Goal: Task Accomplishment & Management: Complete application form

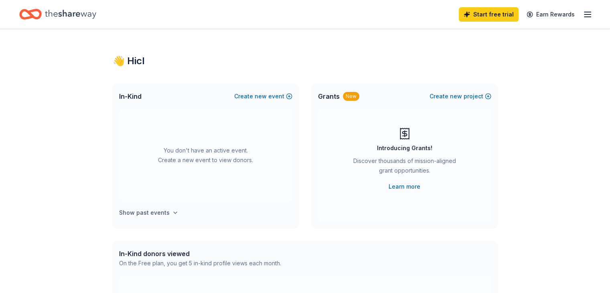
click at [174, 212] on icon "button" at bounding box center [175, 213] width 3 height 2
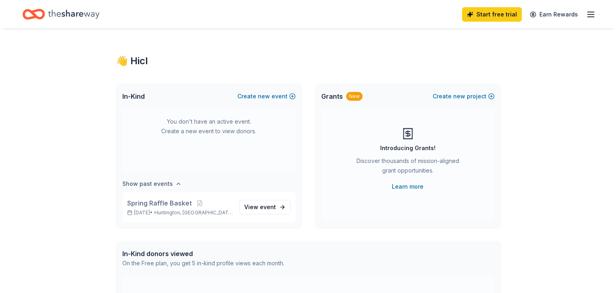
scroll to position [29, 0]
click at [284, 99] on button "Create new event" at bounding box center [263, 96] width 58 height 10
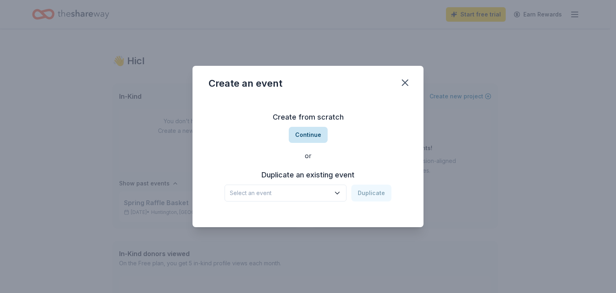
click at [310, 128] on button "Continue" at bounding box center [308, 135] width 39 height 16
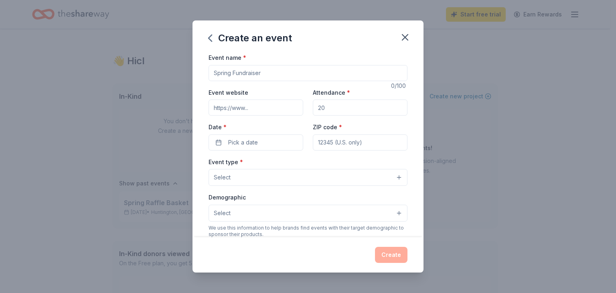
click at [275, 76] on input "Event name *" at bounding box center [307, 73] width 199 height 16
type input "Fall Fundraiser"
click at [333, 145] on input "ZIP code *" at bounding box center [360, 142] width 95 height 16
type input "25703"
click at [275, 136] on button "Pick a date" at bounding box center [255, 142] width 95 height 16
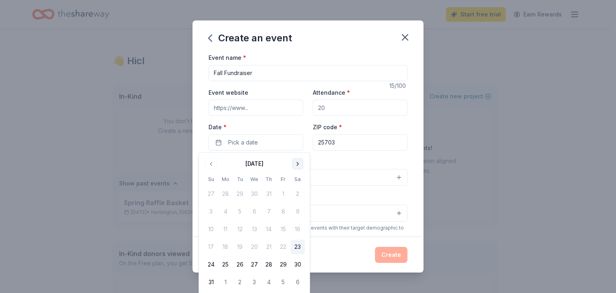
click at [295, 165] on button "Go to next month" at bounding box center [297, 163] width 11 height 11
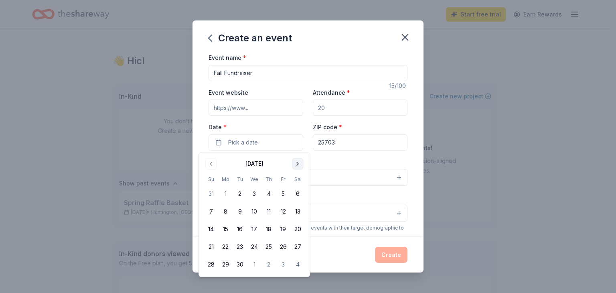
click at [295, 165] on button "Go to next month" at bounding box center [297, 163] width 11 height 11
click at [232, 265] on button "27" at bounding box center [225, 264] width 14 height 14
click at [355, 204] on div "Select" at bounding box center [307, 212] width 199 height 17
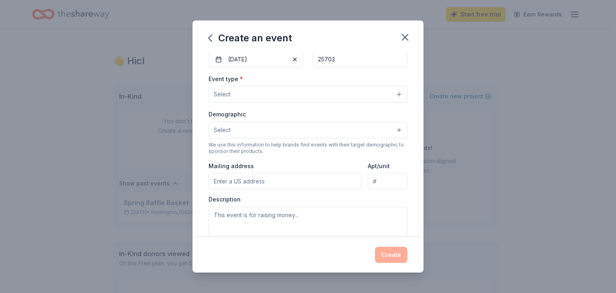
scroll to position [83, 0]
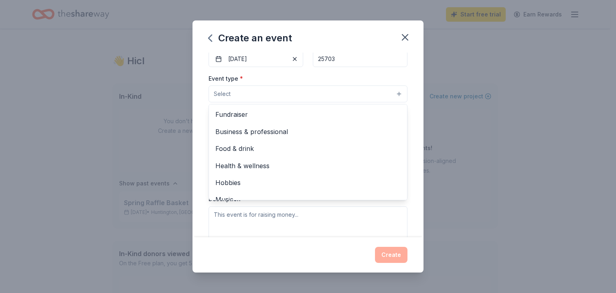
click at [374, 92] on button "Select" at bounding box center [307, 93] width 199 height 17
click at [361, 109] on span "Fundraiser" at bounding box center [307, 114] width 185 height 10
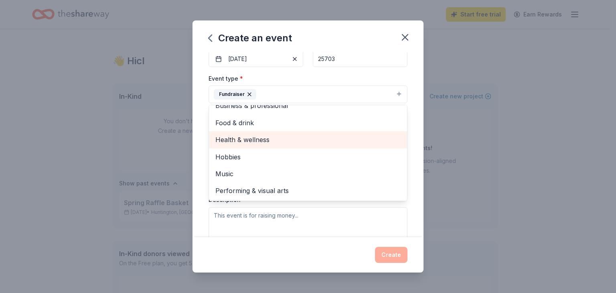
scroll to position [0, 0]
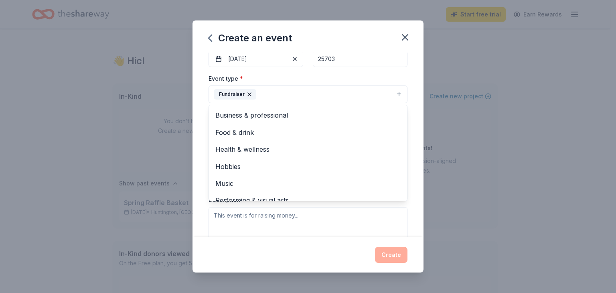
click at [397, 75] on div "Event type * Fundraiser Business & professional Food & drink Health & wellness …" at bounding box center [307, 88] width 199 height 30
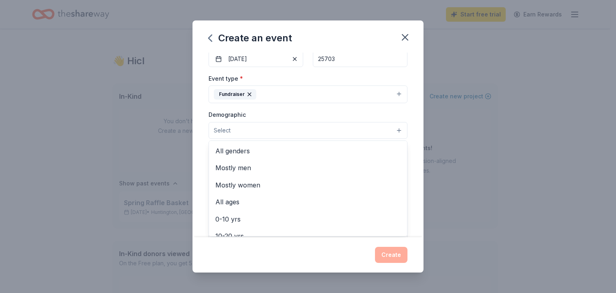
click at [383, 130] on button "Select" at bounding box center [307, 130] width 199 height 17
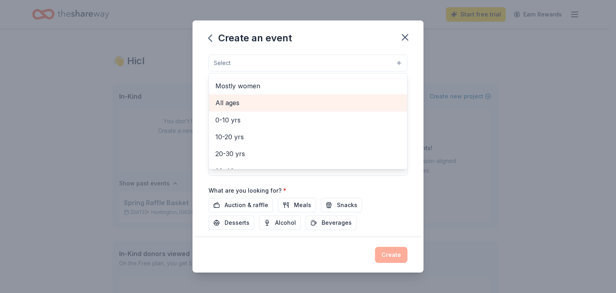
scroll to position [33, 0]
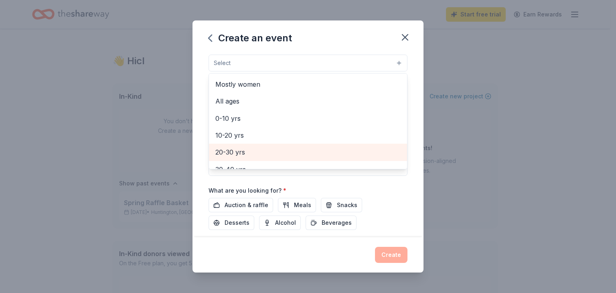
click at [354, 147] on span "20-30 yrs" at bounding box center [307, 152] width 185 height 10
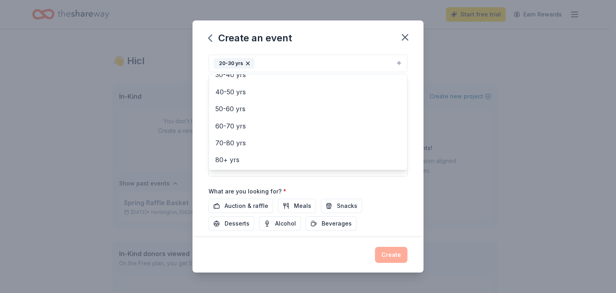
click at [311, 181] on div "Event name * Fall Fundraiser 15 /100 Event website Attendance * Date * [DATE] Z…" at bounding box center [307, 88] width 199 height 372
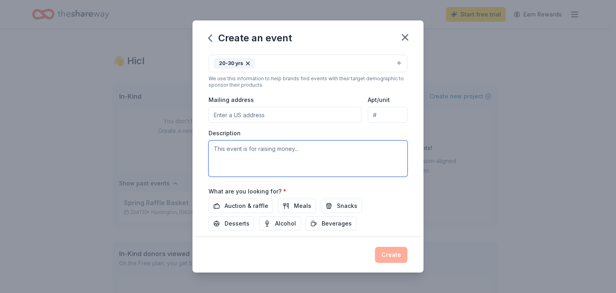
click at [294, 160] on textarea at bounding box center [307, 158] width 199 height 36
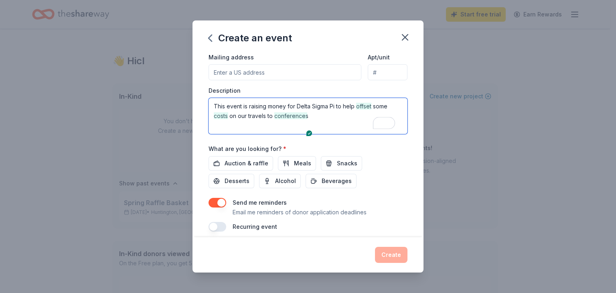
scroll to position [200, 0]
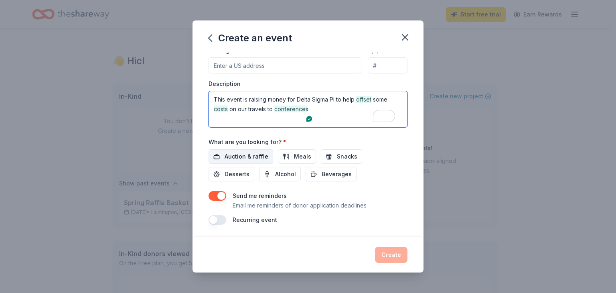
type textarea "This event is raising money for Delta Sigma Pi to help offset some costs on our…"
click at [264, 152] on span "Auction & raffle" at bounding box center [247, 157] width 44 height 10
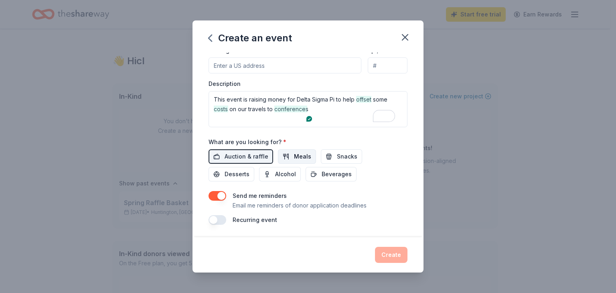
click at [294, 156] on span "Meals" at bounding box center [302, 157] width 17 height 10
click at [344, 160] on span "Snacks" at bounding box center [347, 157] width 20 height 10
click at [338, 169] on span "Beverages" at bounding box center [337, 174] width 30 height 10
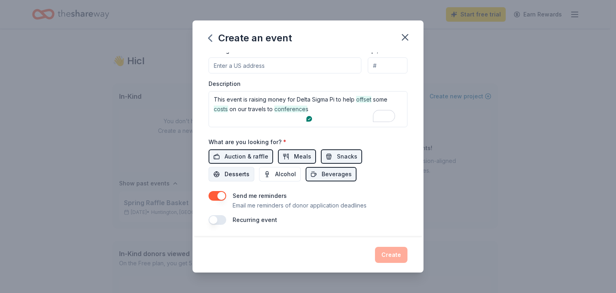
click at [239, 172] on span "Desserts" at bounding box center [237, 174] width 25 height 10
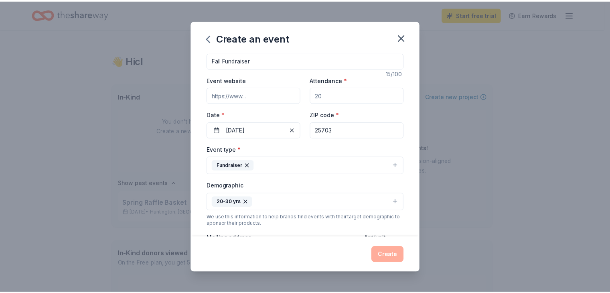
scroll to position [9, 0]
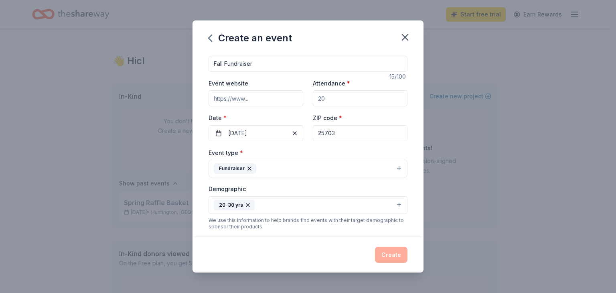
click at [335, 105] on input "Attendance *" at bounding box center [360, 98] width 95 height 16
type input "30"
click at [396, 254] on button "Create" at bounding box center [391, 255] width 32 height 16
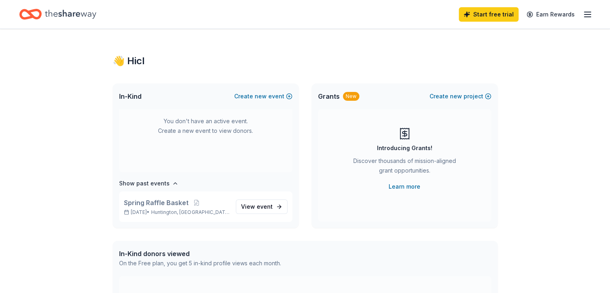
scroll to position [0, 0]
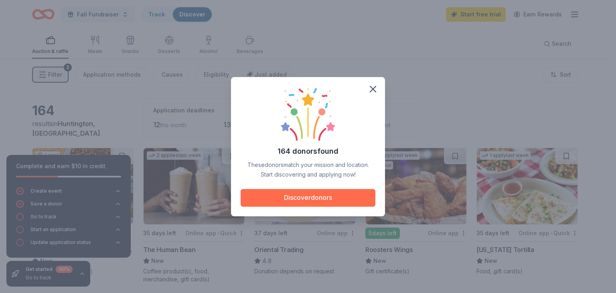
click at [317, 197] on button "Discover donors" at bounding box center [308, 198] width 135 height 18
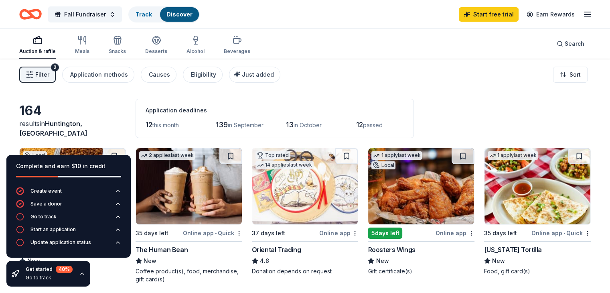
click at [79, 272] on icon "button" at bounding box center [82, 273] width 6 height 6
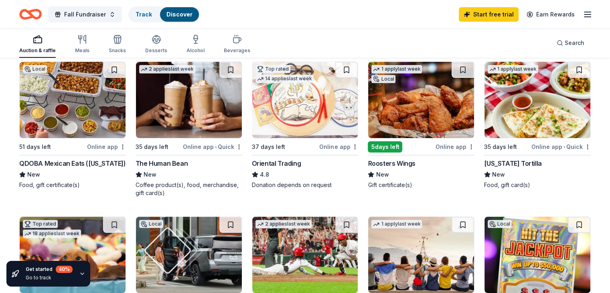
scroll to position [85, 0]
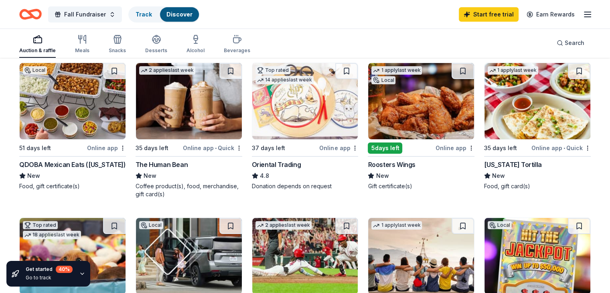
click at [393, 107] on img at bounding box center [421, 101] width 106 height 76
click at [520, 52] on div "Auction & raffle Meals Snacks Desserts Alcohol Beverages Search" at bounding box center [304, 43] width 571 height 30
click at [89, 42] on div "button" at bounding box center [82, 39] width 14 height 10
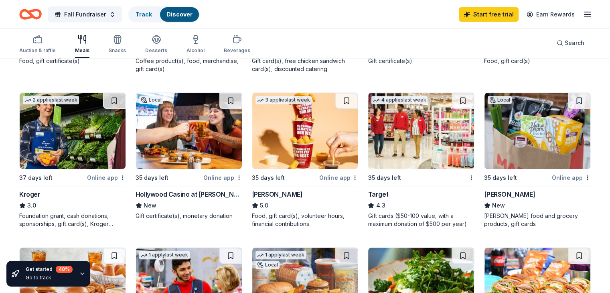
scroll to position [239, 0]
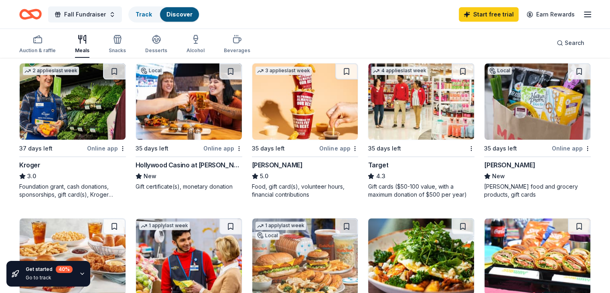
click at [111, 125] on img at bounding box center [73, 101] width 106 height 76
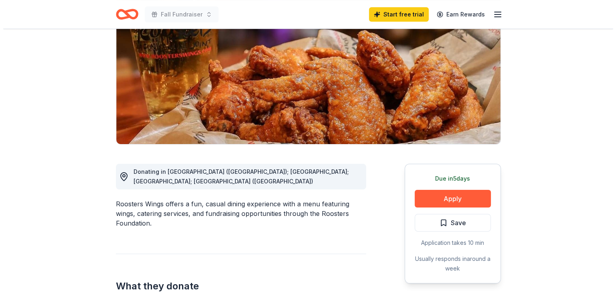
scroll to position [87, 0]
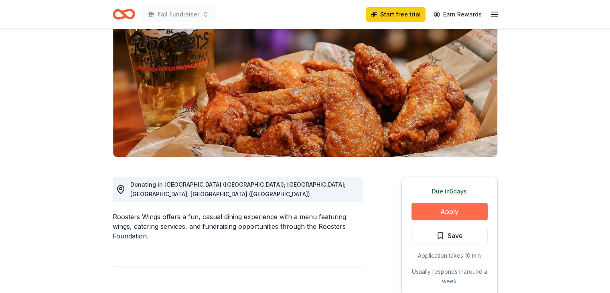
click at [467, 209] on button "Apply" at bounding box center [449, 211] width 76 height 18
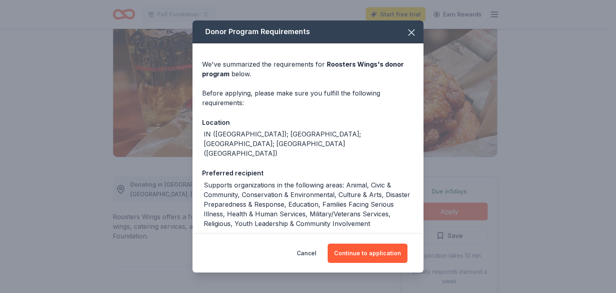
scroll to position [49, 0]
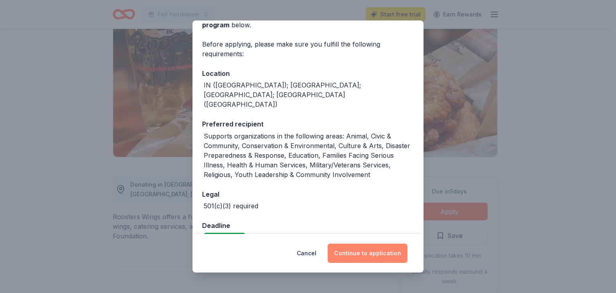
click at [355, 248] on button "Continue to application" at bounding box center [368, 252] width 80 height 19
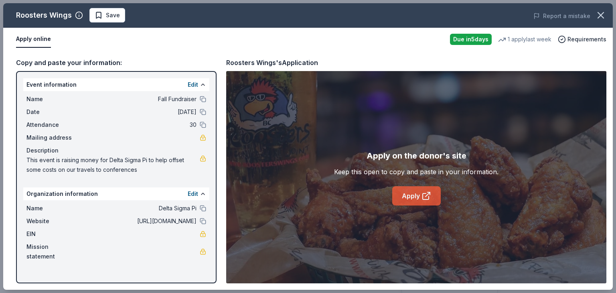
click at [403, 196] on link "Apply" at bounding box center [416, 195] width 49 height 19
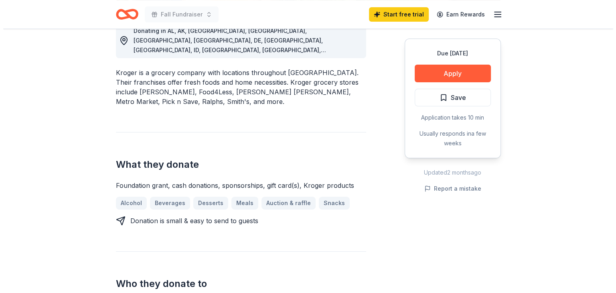
scroll to position [240, 0]
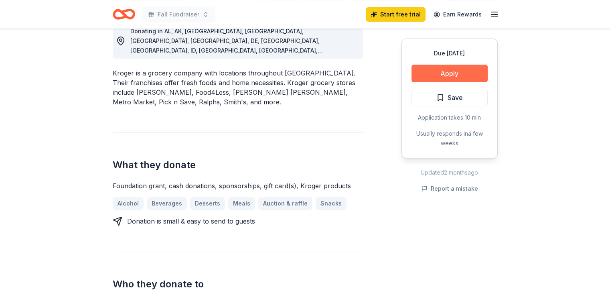
click at [425, 71] on button "Apply" at bounding box center [449, 74] width 76 height 18
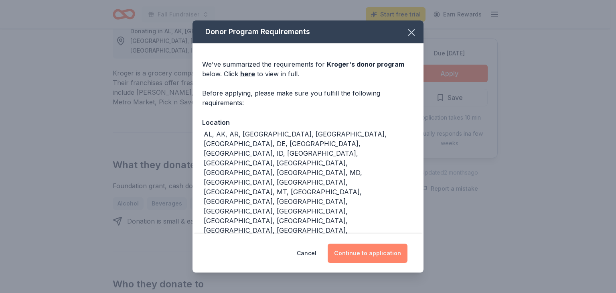
click at [350, 257] on button "Continue to application" at bounding box center [368, 252] width 80 height 19
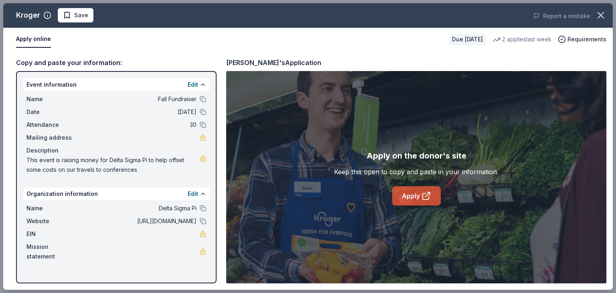
click at [422, 204] on link "Apply" at bounding box center [416, 195] width 49 height 19
